Goal: Transaction & Acquisition: Download file/media

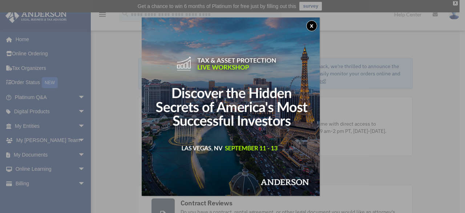
click at [315, 26] on button "x" at bounding box center [312, 25] width 11 height 11
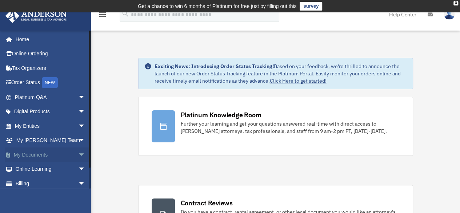
click at [29, 153] on link "My Documents arrow_drop_down" at bounding box center [50, 154] width 91 height 15
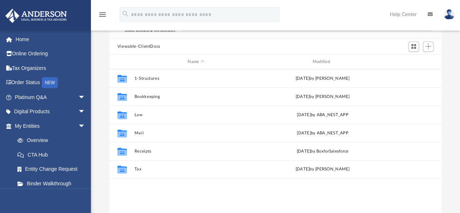
scroll to position [76, 0]
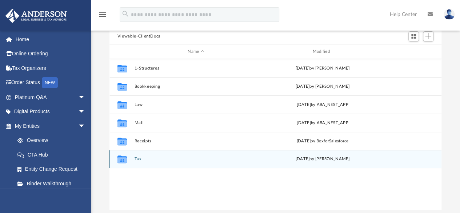
click at [134, 160] on div "Collaborated Folder Tax [DATE] by [PERSON_NAME]" at bounding box center [275, 159] width 332 height 18
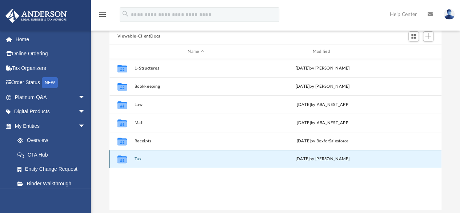
click at [139, 157] on button "Tax" at bounding box center [195, 159] width 123 height 5
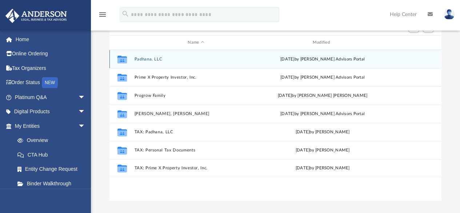
scroll to position [84, 0]
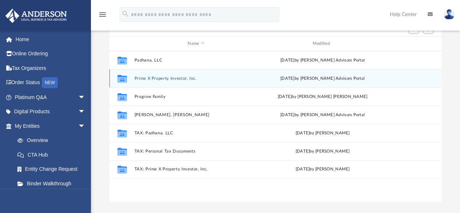
click at [167, 77] on button "Prime X Property Investor, Inc." at bounding box center [195, 78] width 123 height 5
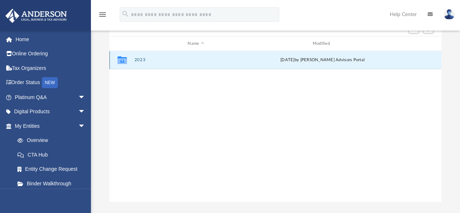
click at [138, 59] on button "2023" at bounding box center [195, 60] width 123 height 5
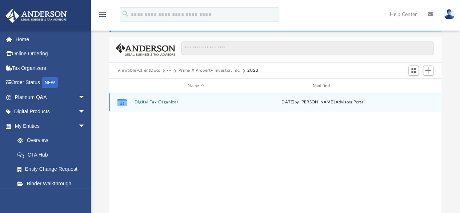
scroll to position [37, 0]
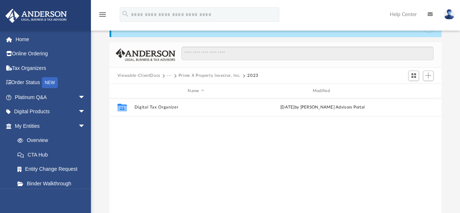
click at [187, 75] on button "Prime X Property Investor, Inc." at bounding box center [210, 75] width 62 height 7
click at [145, 75] on button "Viewable-ClientDocs" at bounding box center [138, 75] width 43 height 7
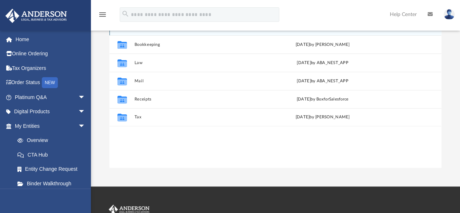
scroll to position [119, 0]
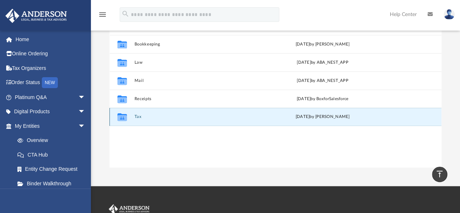
click at [136, 116] on button "Tax" at bounding box center [195, 117] width 123 height 5
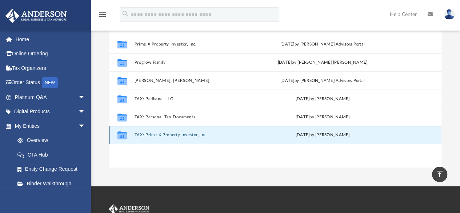
click at [150, 134] on button "TAX: Prime X Property Investor, Inc." at bounding box center [195, 135] width 123 height 5
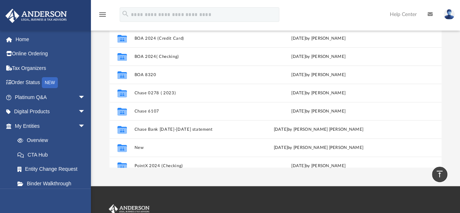
scroll to position [96, 0]
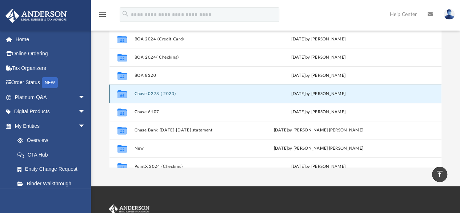
click at [145, 92] on button "Chase 0278 ( 2023)" at bounding box center [194, 93] width 121 height 5
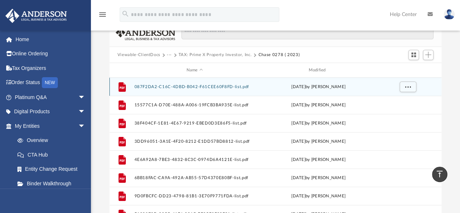
scroll to position [57, 0]
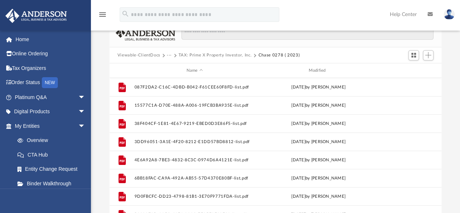
click at [212, 53] on button "TAX: Prime X Property Investor, Inc." at bounding box center [215, 55] width 73 height 7
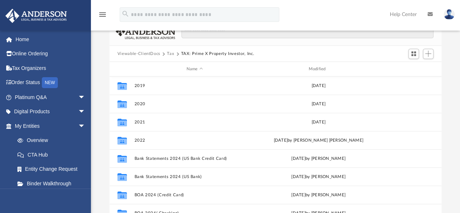
scroll to position [49, 0]
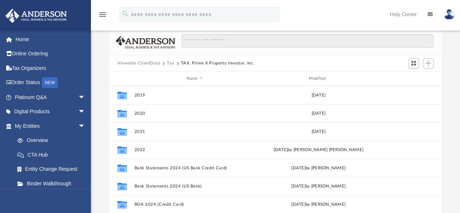
click at [168, 63] on button "Tax" at bounding box center [170, 63] width 7 height 7
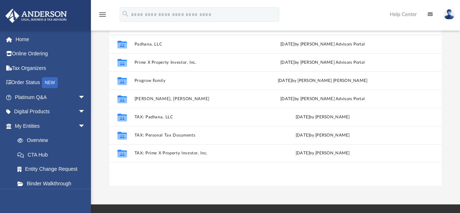
scroll to position [108, 0]
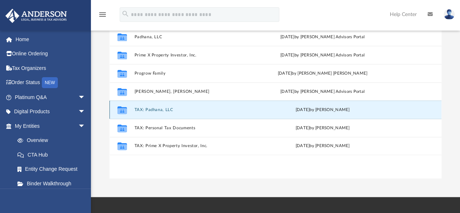
click at [152, 107] on button "TAX: Padhana, LLC" at bounding box center [195, 109] width 123 height 5
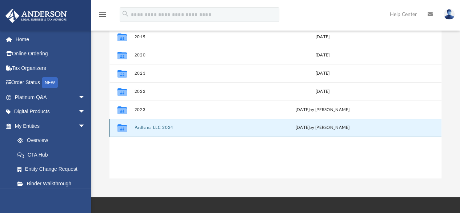
click at [148, 129] on button "Padhana LLC 2024" at bounding box center [195, 127] width 123 height 5
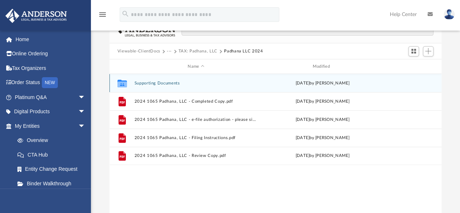
scroll to position [60, 0]
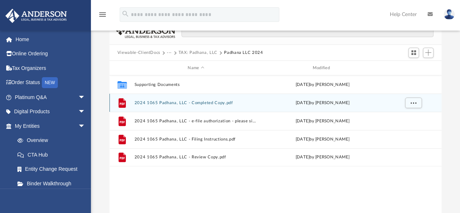
click at [177, 101] on button "2024 1065 Padhana, LLC - Completed Copy.pdf" at bounding box center [195, 102] width 123 height 5
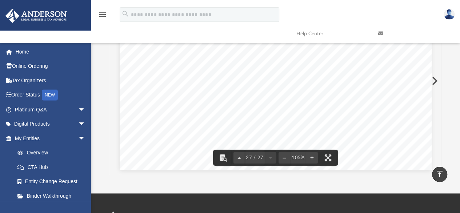
scroll to position [0, 0]
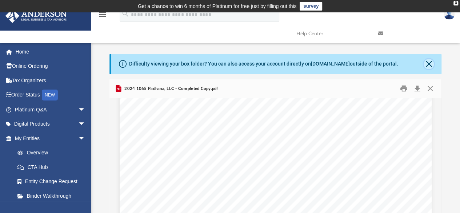
click at [430, 60] on button "Close" at bounding box center [429, 64] width 10 height 10
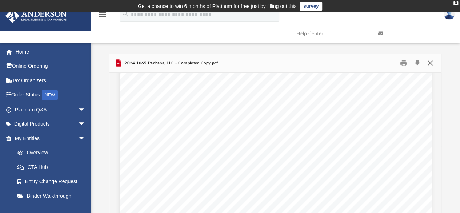
click at [432, 63] on button "Close" at bounding box center [430, 62] width 13 height 11
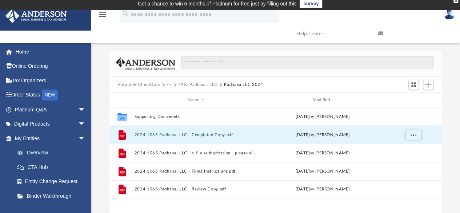
scroll to position [2, 0]
click at [193, 84] on button "TAX: Padhana, LLC" at bounding box center [198, 85] width 39 height 7
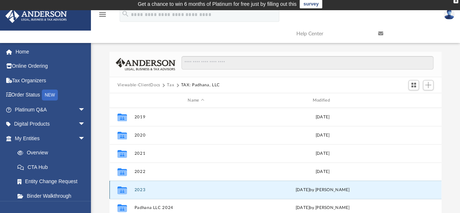
click at [136, 187] on button "2023" at bounding box center [195, 189] width 123 height 5
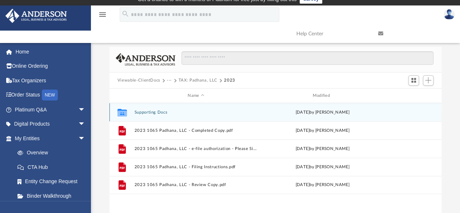
scroll to position [7, 0]
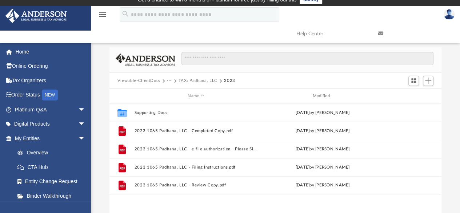
click at [195, 79] on button "TAX: Padhana, LLC" at bounding box center [198, 80] width 39 height 7
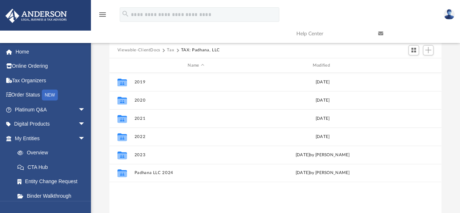
scroll to position [39, 0]
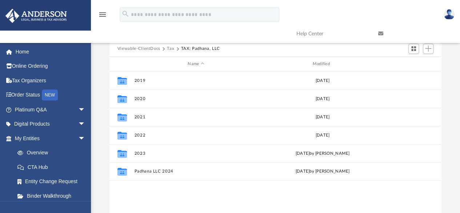
click at [169, 49] on button "Tax" at bounding box center [170, 48] width 7 height 7
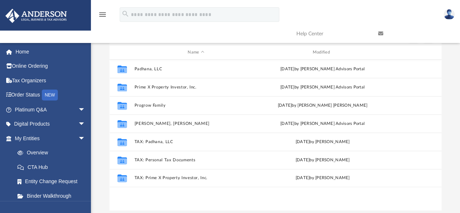
scroll to position [49, 0]
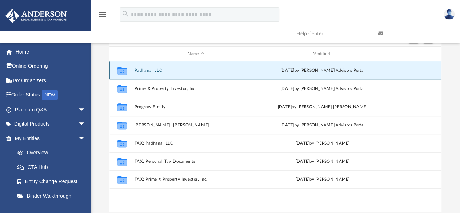
click at [154, 69] on button "Padhana, LLC" at bounding box center [195, 70] width 123 height 5
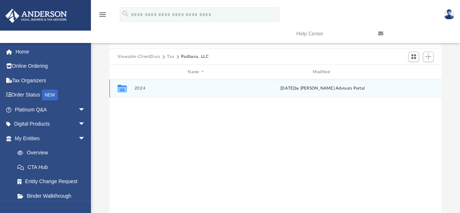
scroll to position [31, 0]
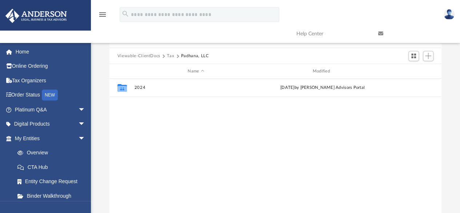
click at [168, 56] on button "Tax" at bounding box center [170, 56] width 7 height 7
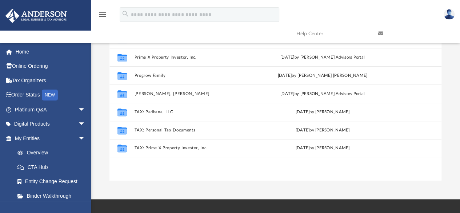
scroll to position [81, 0]
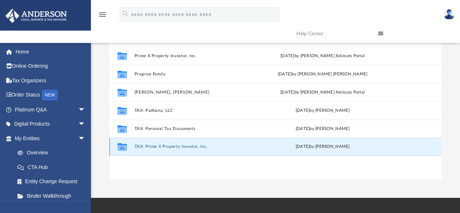
click at [169, 146] on button "TAX: Prime X Property Investor, Inc." at bounding box center [195, 146] width 123 height 5
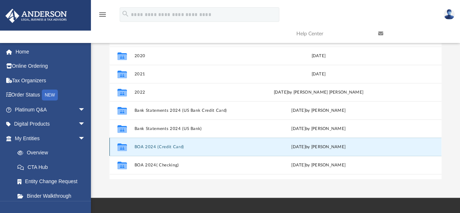
click at [148, 147] on button "BOA 2024 (Credit Card)" at bounding box center [194, 146] width 121 height 5
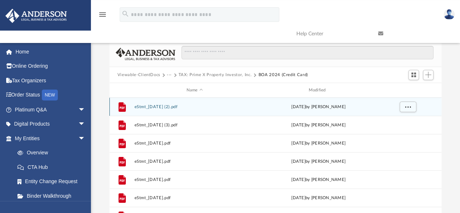
scroll to position [9, 0]
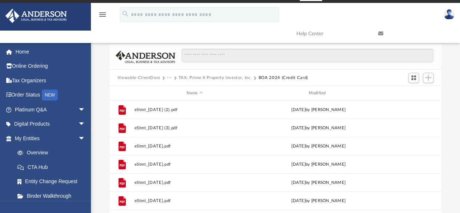
click at [189, 77] on button "TAX: Prime X Property Investor, Inc." at bounding box center [215, 78] width 73 height 7
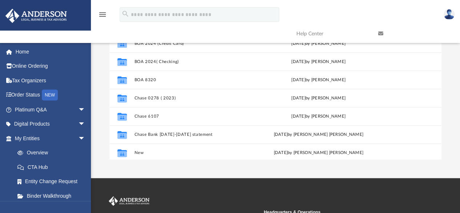
scroll to position [85, 0]
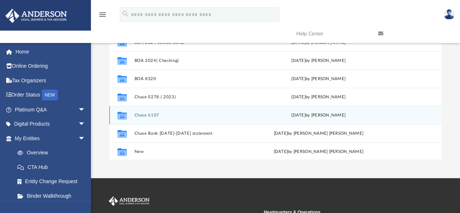
click at [139, 113] on button "Chase 6107" at bounding box center [194, 115] width 121 height 5
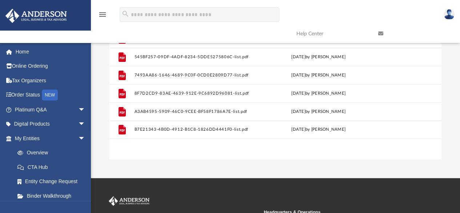
scroll to position [0, 0]
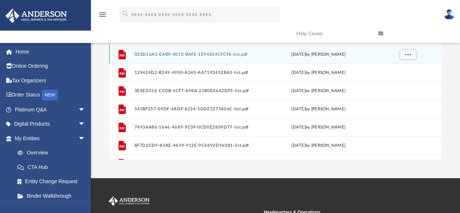
click at [173, 55] on button "033D16A3-EAB9-4010-BAFE-1E94E64CFCF8-list.pdf" at bounding box center [194, 54] width 121 height 5
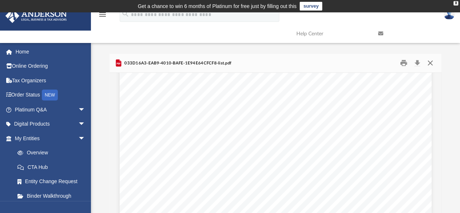
click at [432, 66] on button "Close" at bounding box center [430, 62] width 13 height 11
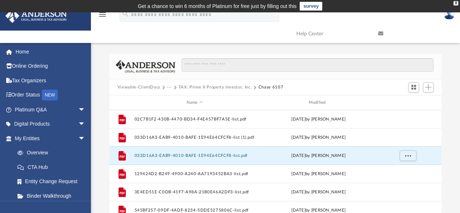
click at [206, 85] on button "TAX: Prime X Property Investor, Inc." at bounding box center [215, 87] width 73 height 7
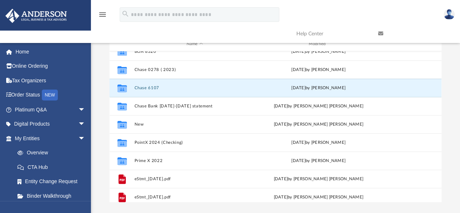
scroll to position [153, 0]
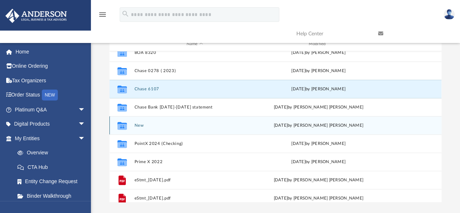
click at [138, 125] on button "New" at bounding box center [194, 125] width 121 height 5
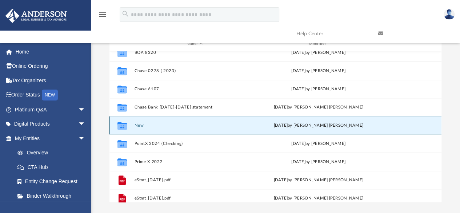
scroll to position [0, 0]
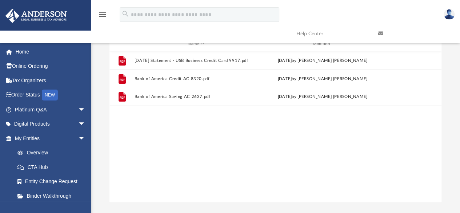
click at [138, 125] on div "File [DATE] Statement - USB Business Credit Card 9917.pdf [DATE] by [PERSON_NAM…" at bounding box center [275, 126] width 332 height 151
click at [248, 126] on div "File [DATE] Statement - USB Business Credit Card 9917.pdf [DATE] by [PERSON_NAM…" at bounding box center [275, 126] width 332 height 151
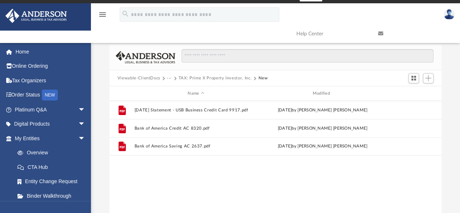
scroll to position [5, 0]
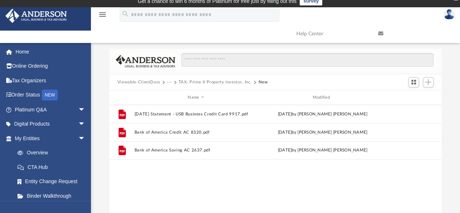
click at [201, 80] on button "TAX: Prime X Property Investor, Inc." at bounding box center [215, 82] width 73 height 7
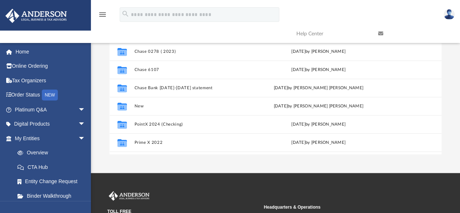
scroll to position [126, 0]
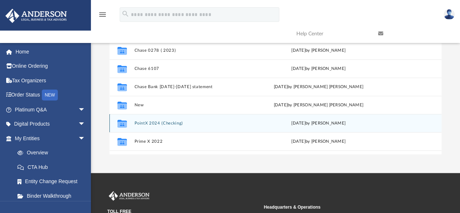
click at [161, 121] on button "PointX 2024 (Checking)" at bounding box center [194, 123] width 121 height 5
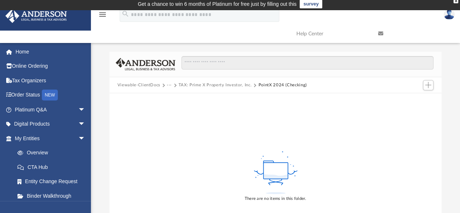
scroll to position [0, 0]
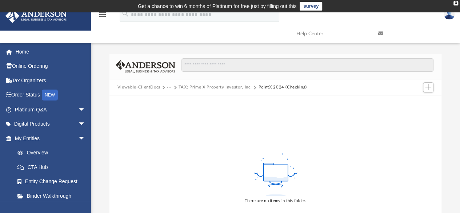
click at [208, 88] on button "TAX: Prime X Property Investor, Inc." at bounding box center [215, 87] width 73 height 7
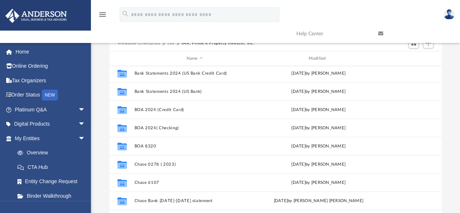
scroll to position [73, 0]
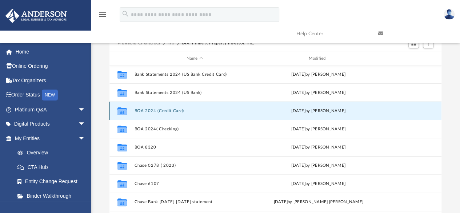
click at [157, 111] on button "BOA 2024 (Credit Card)" at bounding box center [194, 110] width 121 height 5
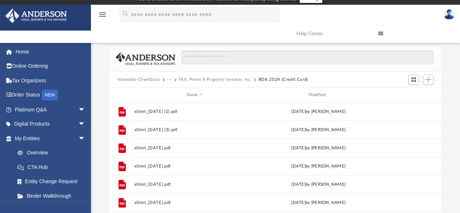
scroll to position [4, 0]
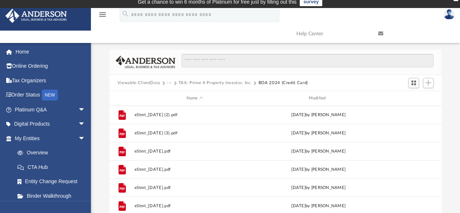
click at [196, 82] on button "TAX: Prime X Property Investor, Inc." at bounding box center [215, 83] width 73 height 7
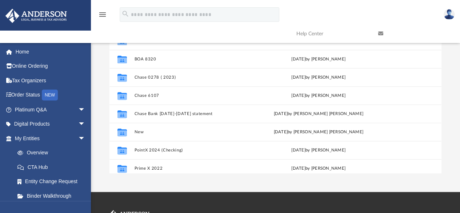
scroll to position [120, 0]
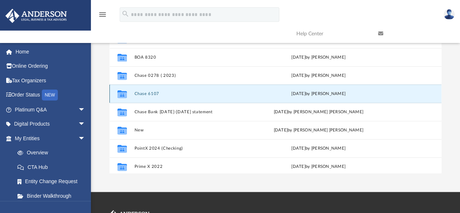
click at [149, 92] on button "Chase 6107" at bounding box center [194, 93] width 121 height 5
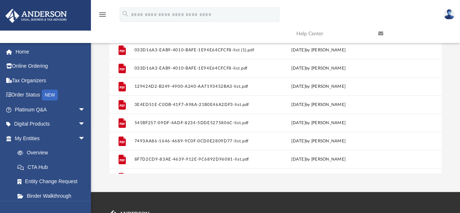
scroll to position [0, 0]
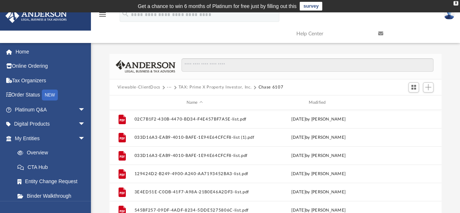
click at [182, 85] on button "TAX: Prime X Property Investor, Inc." at bounding box center [215, 87] width 73 height 7
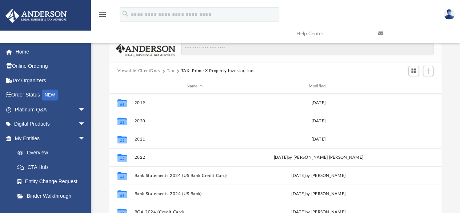
scroll to position [15, 0]
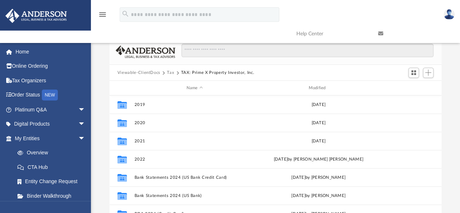
click at [171, 73] on button "Tax" at bounding box center [170, 72] width 7 height 7
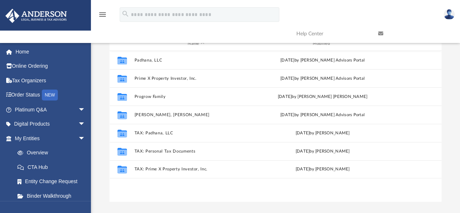
scroll to position [59, 0]
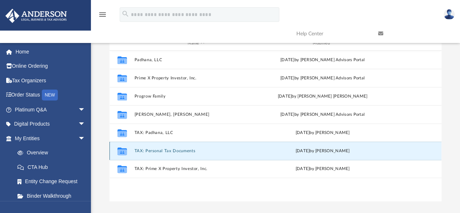
click at [166, 152] on button "TAX: Personal Tax Documents" at bounding box center [195, 150] width 123 height 5
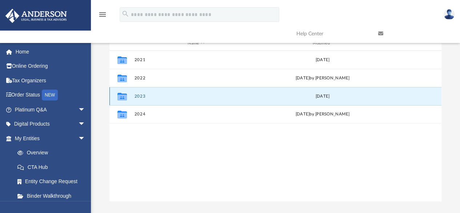
click at [142, 96] on button "2023" at bounding box center [195, 96] width 123 height 5
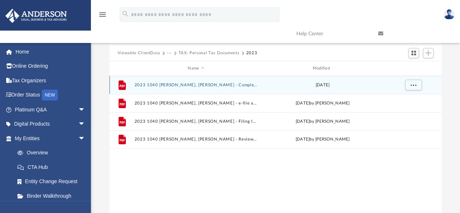
scroll to position [36, 0]
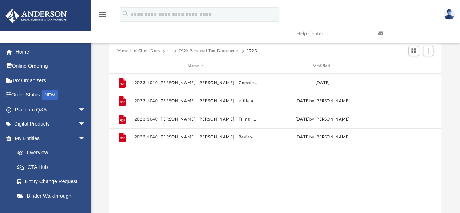
click at [184, 52] on button "TAX: Personal Tax Documents" at bounding box center [209, 51] width 61 height 7
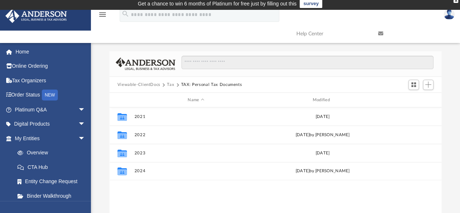
scroll to position [0, 0]
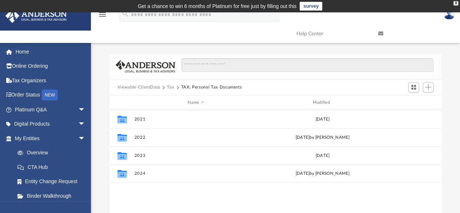
click at [173, 87] on button "Tax" at bounding box center [170, 87] width 7 height 7
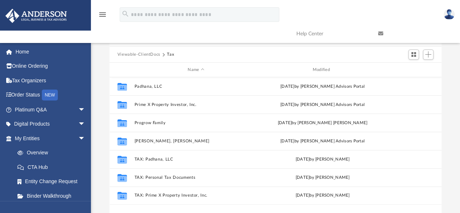
scroll to position [33, 0]
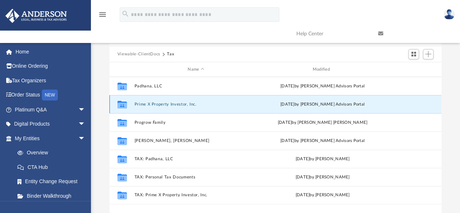
click at [150, 103] on button "Prime X Property Investor, Inc." at bounding box center [195, 104] width 123 height 5
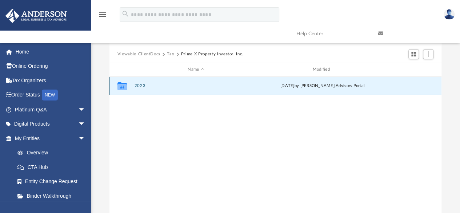
click at [143, 84] on button "2023" at bounding box center [195, 86] width 123 height 5
click at [143, 84] on button "Digital Tax Organizer" at bounding box center [195, 86] width 123 height 5
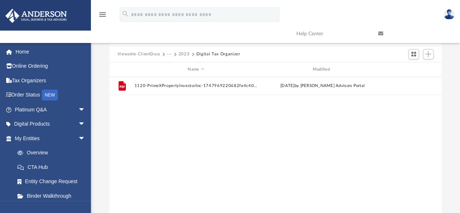
click at [185, 53] on button "2023" at bounding box center [184, 54] width 11 height 7
click at [181, 54] on button "Prime X Property Investor, Inc." at bounding box center [210, 54] width 62 height 7
click at [170, 53] on button "Tax" at bounding box center [170, 54] width 7 height 7
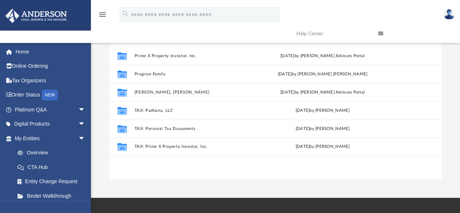
scroll to position [83, 0]
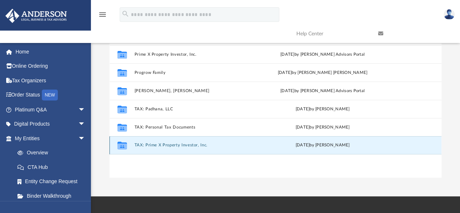
click at [167, 145] on button "TAX: Prime X Property Investor, Inc." at bounding box center [195, 145] width 123 height 5
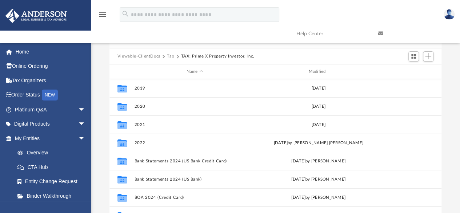
scroll to position [30, 0]
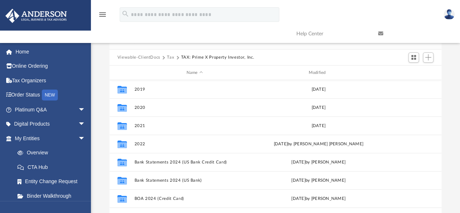
click at [168, 56] on button "Tax" at bounding box center [170, 57] width 7 height 7
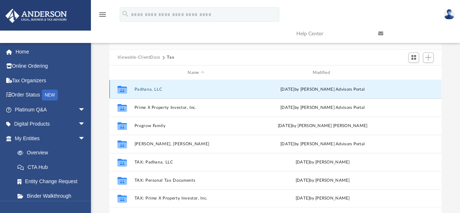
click at [145, 88] on button "Padhana, LLC" at bounding box center [195, 89] width 123 height 5
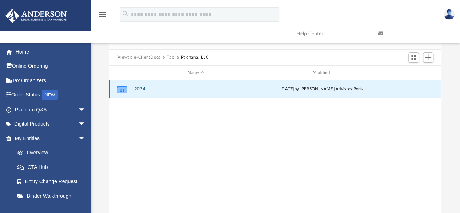
click at [134, 88] on button "2024" at bounding box center [195, 89] width 123 height 5
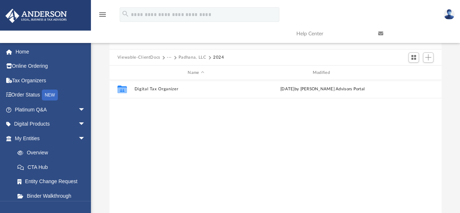
click at [189, 57] on button "Padhana, LLC" at bounding box center [193, 57] width 28 height 7
click at [152, 59] on button "Viewable-ClientDocs" at bounding box center [138, 57] width 43 height 7
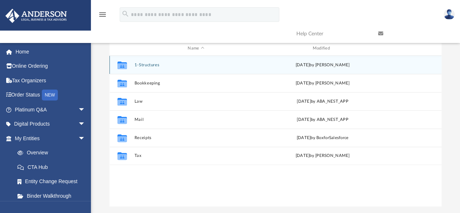
scroll to position [56, 0]
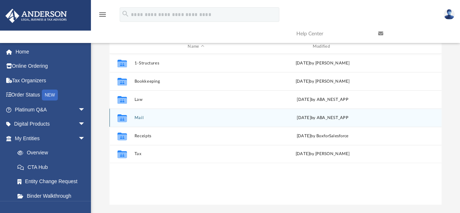
click at [143, 115] on div "Collaborated Folder Mail [DATE] by ABA_NEST_APP" at bounding box center [275, 117] width 332 height 18
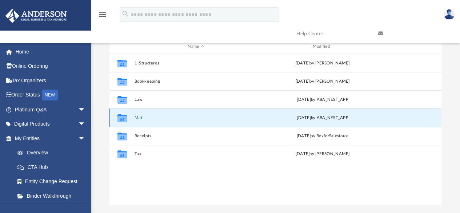
click at [139, 118] on button "Mail" at bounding box center [195, 117] width 123 height 5
click at [307, 117] on div "[DATE] by ABA_NEST_APP" at bounding box center [322, 118] width 123 height 7
click at [132, 116] on div "Collaborated Folder Mail [DATE] by ABA_NEST_APP" at bounding box center [275, 117] width 332 height 18
click at [121, 117] on icon "grid" at bounding box center [121, 118] width 9 height 8
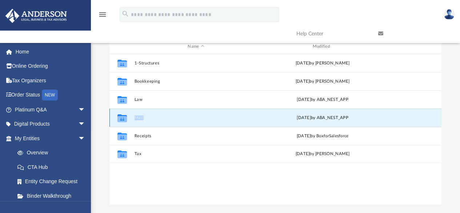
click at [121, 117] on icon "grid" at bounding box center [121, 118] width 9 height 8
click at [138, 118] on button "Mail" at bounding box center [195, 117] width 123 height 5
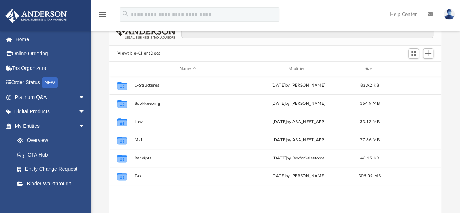
scroll to position [160, 327]
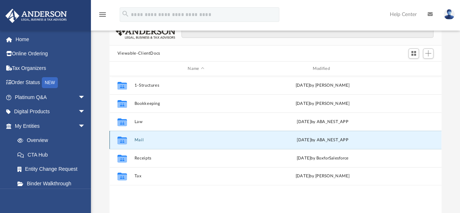
click at [140, 140] on button "Mail" at bounding box center [195, 139] width 123 height 5
click at [203, 140] on button "Mail" at bounding box center [195, 139] width 123 height 5
click at [343, 141] on div "[DATE] by ABA_NEST_APP" at bounding box center [322, 140] width 123 height 7
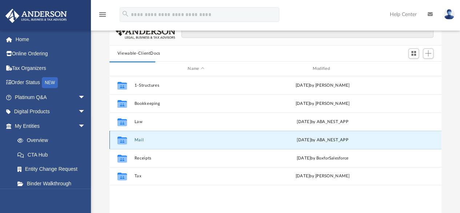
click at [343, 141] on div "[DATE] by ABA_NEST_APP" at bounding box center [322, 140] width 123 height 7
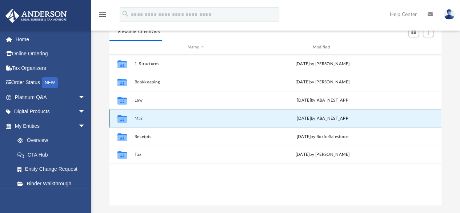
scroll to position [85, 0]
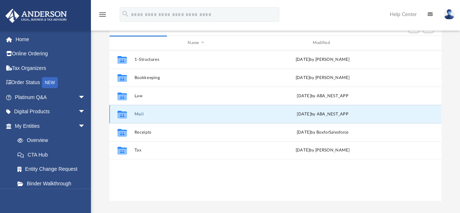
click at [136, 113] on button "Mail" at bounding box center [195, 114] width 123 height 5
click at [183, 185] on div "Collaborated Folder 1-Structures Wed Mar 17 2021 by Serena Cervantes Collaborat…" at bounding box center [275, 125] width 332 height 151
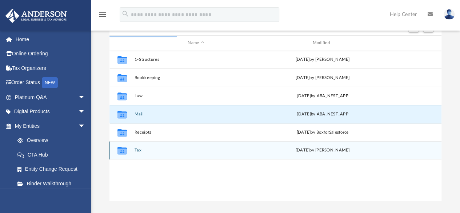
click at [140, 152] on button "Tax" at bounding box center [195, 150] width 123 height 5
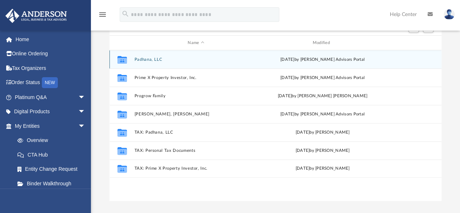
scroll to position [0, 0]
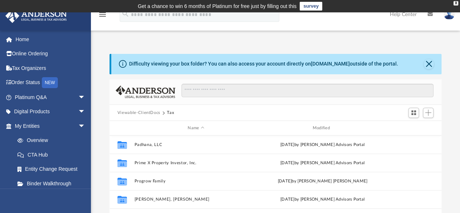
click at [152, 113] on button "Viewable-ClientDocs" at bounding box center [138, 112] width 43 height 7
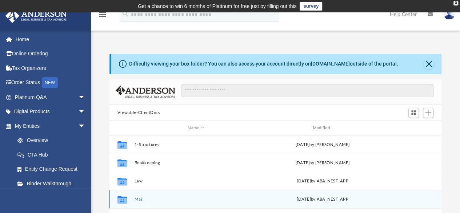
click at [139, 200] on button "Mail" at bounding box center [195, 199] width 123 height 5
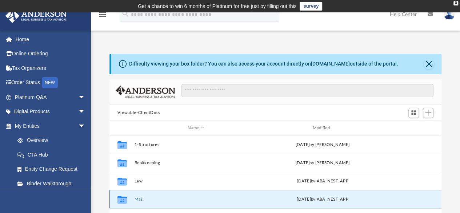
click at [139, 200] on button "Mail" at bounding box center [195, 199] width 123 height 5
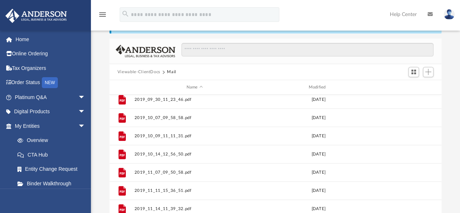
scroll to position [127, 0]
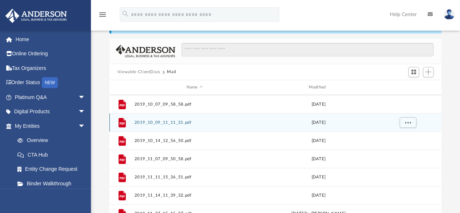
click at [435, 123] on div "File 2019_10_09_11_11_31.pdf Wed Oct 9 2019" at bounding box center [275, 122] width 332 height 18
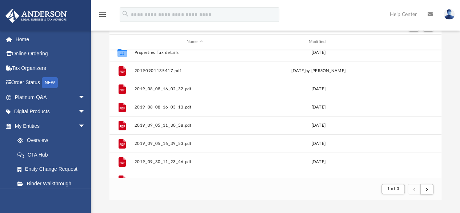
scroll to position [0, 0]
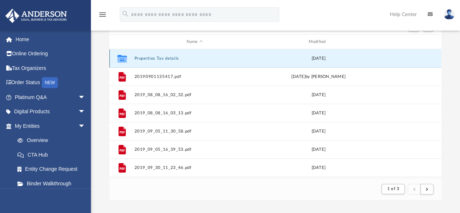
click at [164, 56] on button "Properties Tax details" at bounding box center [194, 58] width 121 height 5
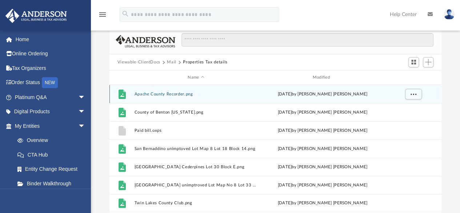
scroll to position [49, 0]
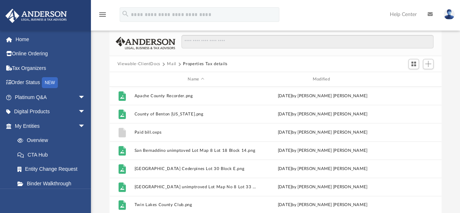
click at [172, 63] on button "Mail" at bounding box center [171, 64] width 9 height 7
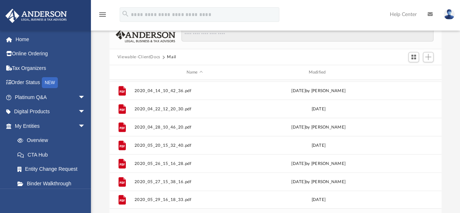
scroll to position [52, 0]
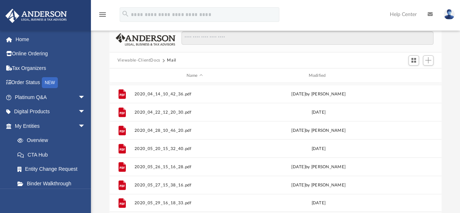
click at [153, 60] on button "Viewable-ClientDocs" at bounding box center [138, 60] width 43 height 7
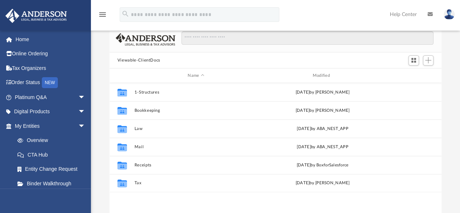
scroll to position [160, 327]
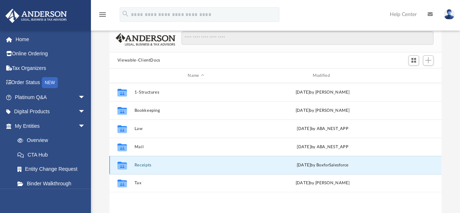
click at [140, 166] on button "Receipts" at bounding box center [195, 165] width 123 height 5
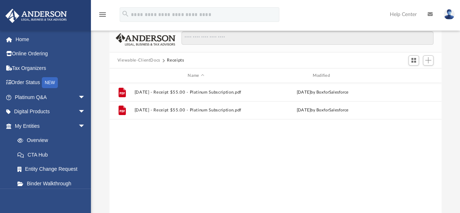
click at [146, 59] on button "Viewable-ClientDocs" at bounding box center [138, 60] width 43 height 7
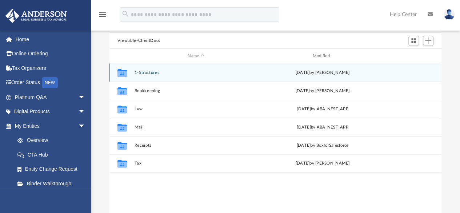
scroll to position [73, 0]
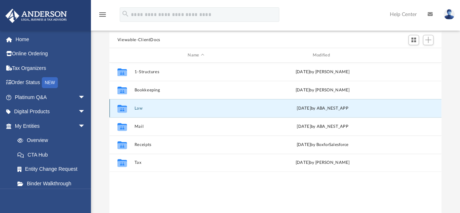
click at [140, 110] on button "Law" at bounding box center [195, 108] width 123 height 5
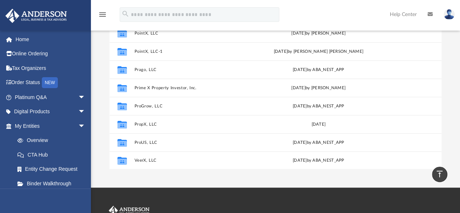
scroll to position [0, 0]
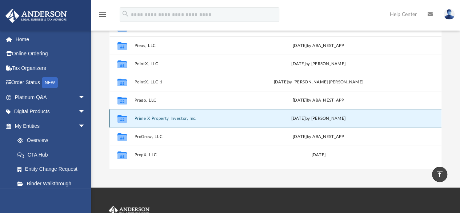
click at [179, 119] on button "Prime X Property Investor, Inc." at bounding box center [194, 118] width 121 height 5
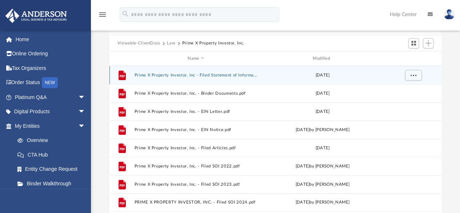
scroll to position [68, 0]
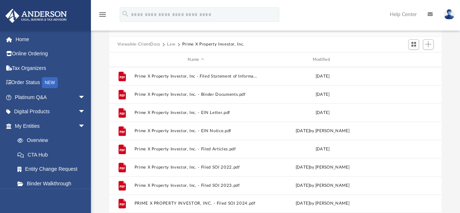
drag, startPoint x: 458, startPoint y: 48, endPoint x: 458, endPoint y: 40, distance: 7.3
click at [458, 40] on div "Difficulty viewing your box folder? You can also access your account directly o…" at bounding box center [275, 101] width 369 height 232
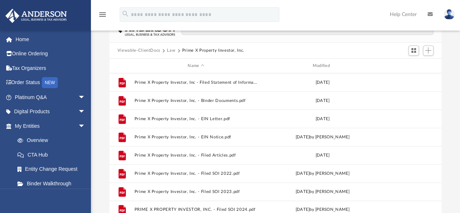
scroll to position [61, 0]
click at [171, 51] on button "Law" at bounding box center [171, 51] width 8 height 7
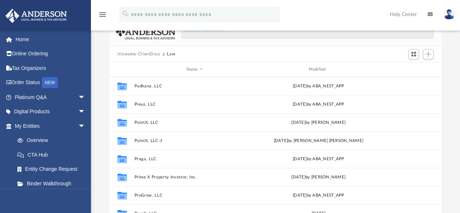
scroll to position [51, 0]
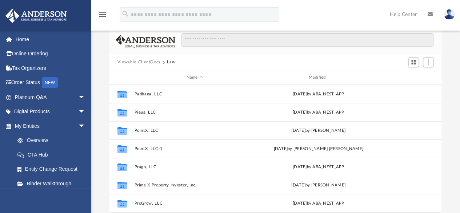
click at [150, 64] on button "Viewable-ClientDocs" at bounding box center [138, 62] width 43 height 7
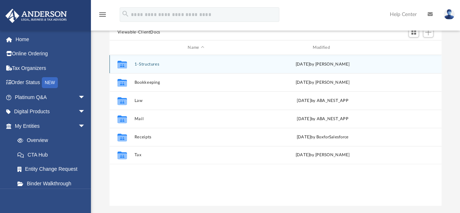
scroll to position [83, 0]
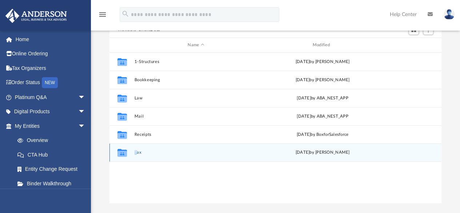
click at [137, 153] on div "Collaborated Folder Tax [DATE] by [PERSON_NAME]" at bounding box center [275, 152] width 332 height 18
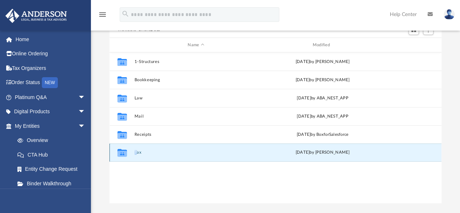
click at [137, 153] on button "Tax" at bounding box center [195, 152] width 123 height 5
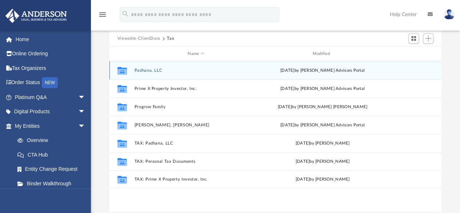
scroll to position [73, 0]
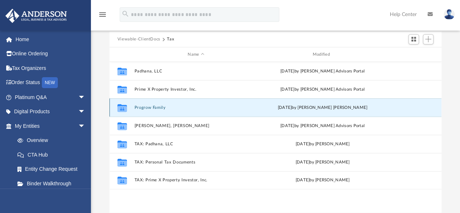
click at [162, 107] on button "Progrow Family" at bounding box center [195, 107] width 123 height 5
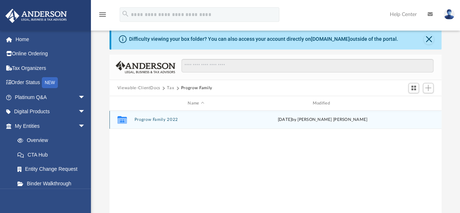
scroll to position [23, 0]
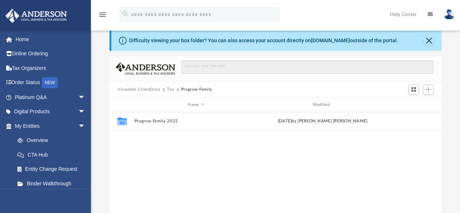
click at [153, 87] on button "Viewable-ClientDocs" at bounding box center [138, 89] width 43 height 7
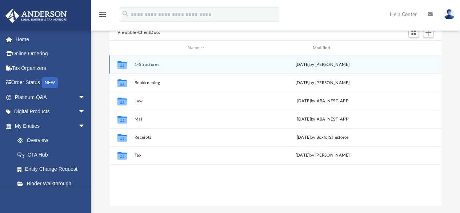
scroll to position [79, 0]
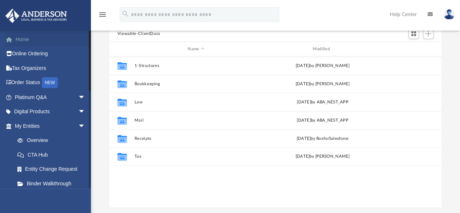
click at [25, 37] on link "Home" at bounding box center [50, 39] width 91 height 15
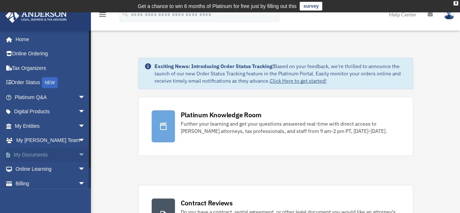
click at [34, 157] on link "My Documents arrow_drop_down" at bounding box center [50, 154] width 91 height 15
click at [78, 155] on span "arrow_drop_down" at bounding box center [85, 154] width 15 height 15
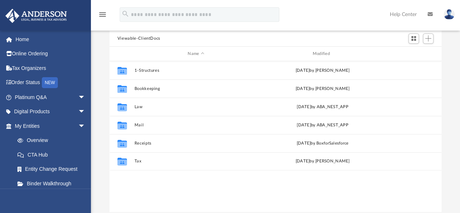
scroll to position [79, 0]
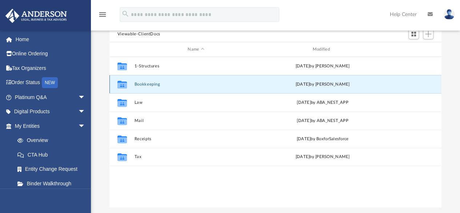
click at [145, 84] on button "Bookkeeping" at bounding box center [195, 84] width 123 height 5
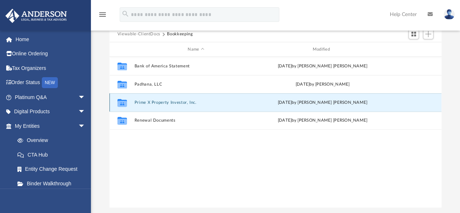
click at [169, 102] on button "Prime X Property Investor, Inc." at bounding box center [195, 102] width 123 height 5
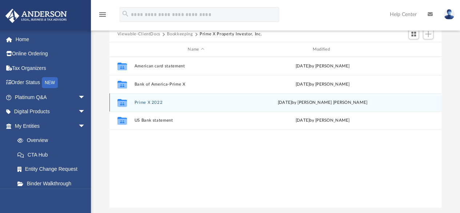
click at [140, 104] on button "Prime X 2022" at bounding box center [195, 102] width 123 height 5
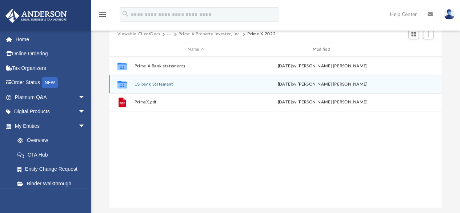
click at [156, 84] on button "US bank Statement" at bounding box center [195, 84] width 123 height 5
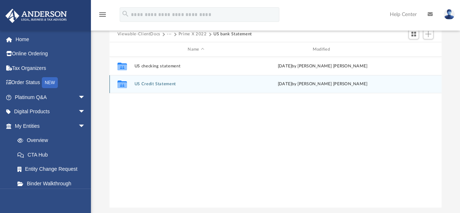
click at [156, 84] on button "US Credit Statement" at bounding box center [195, 84] width 123 height 5
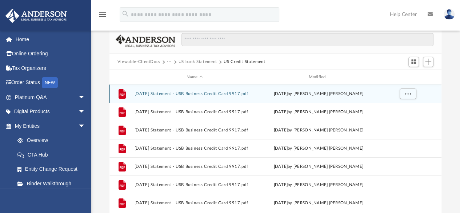
scroll to position [51, 0]
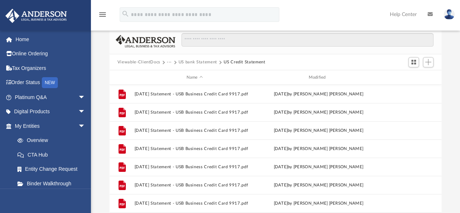
click at [191, 63] on button "US bank Statement" at bounding box center [198, 62] width 39 height 7
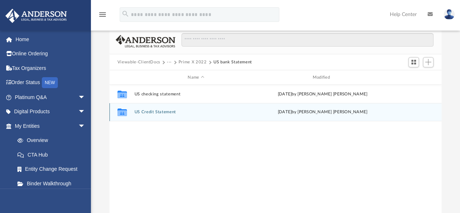
click at [143, 111] on button "US Credit Statement" at bounding box center [195, 112] width 123 height 5
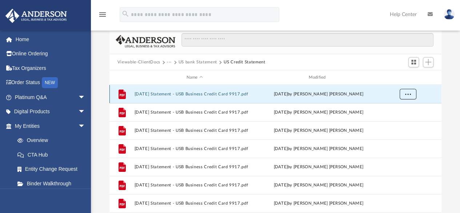
click at [412, 95] on button "More options" at bounding box center [407, 94] width 17 height 11
click at [400, 120] on li "Download" at bounding box center [400, 120] width 21 height 8
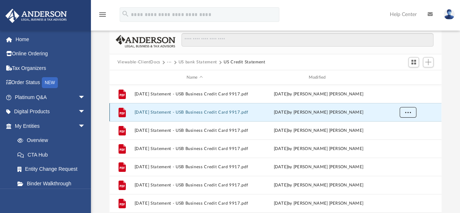
click at [408, 109] on button "More options" at bounding box center [407, 112] width 17 height 11
click at [397, 134] on ul "Preview Download" at bounding box center [400, 134] width 29 height 31
click at [401, 138] on li "Download" at bounding box center [400, 139] width 21 height 8
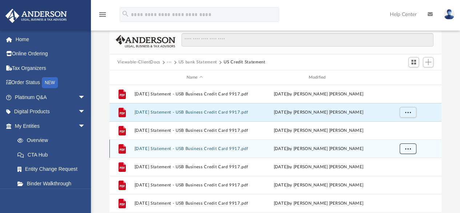
click at [408, 147] on span "More options" at bounding box center [408, 149] width 6 height 4
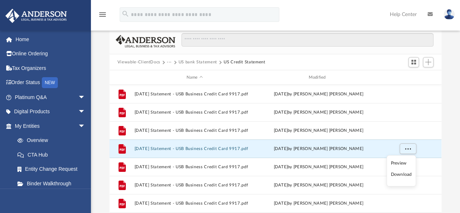
click at [402, 173] on li "Download" at bounding box center [400, 175] width 21 height 8
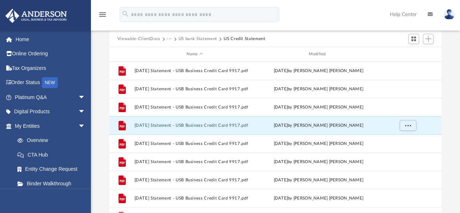
scroll to position [84, 0]
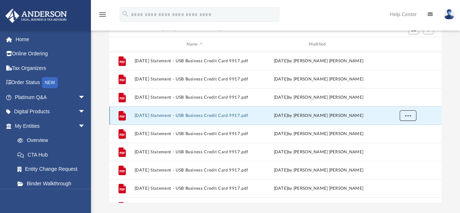
click at [405, 117] on span "More options" at bounding box center [408, 115] width 6 height 4
click at [391, 143] on li "Download" at bounding box center [400, 142] width 21 height 8
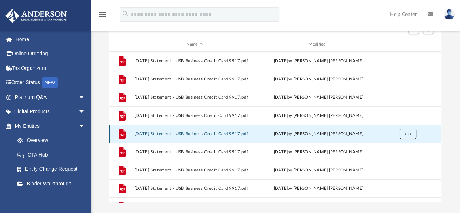
click at [410, 134] on span "More options" at bounding box center [408, 134] width 6 height 4
click at [391, 161] on li "Download" at bounding box center [400, 160] width 21 height 8
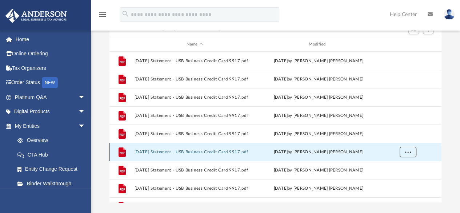
click at [406, 155] on button "More options" at bounding box center [407, 152] width 17 height 11
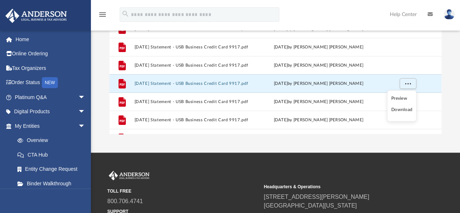
scroll to position [153, 0]
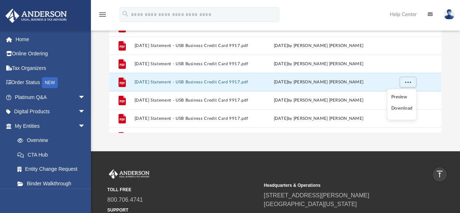
click at [393, 108] on li "Download" at bounding box center [401, 108] width 21 height 8
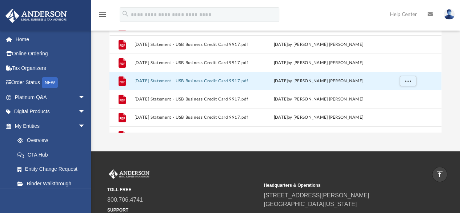
scroll to position [0, 0]
